Goal: Task Accomplishment & Management: Manage account settings

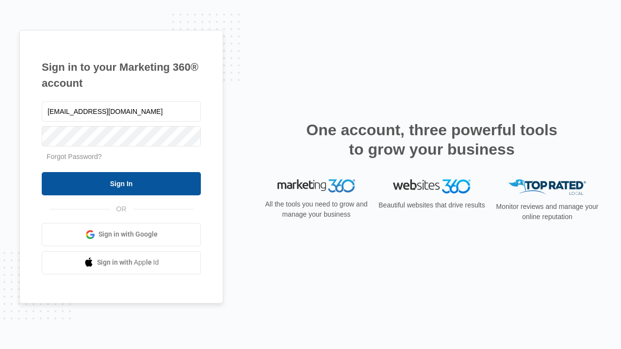
click at [121, 183] on input "Sign In" at bounding box center [121, 183] width 159 height 23
